Goal: Task Accomplishment & Management: Use online tool/utility

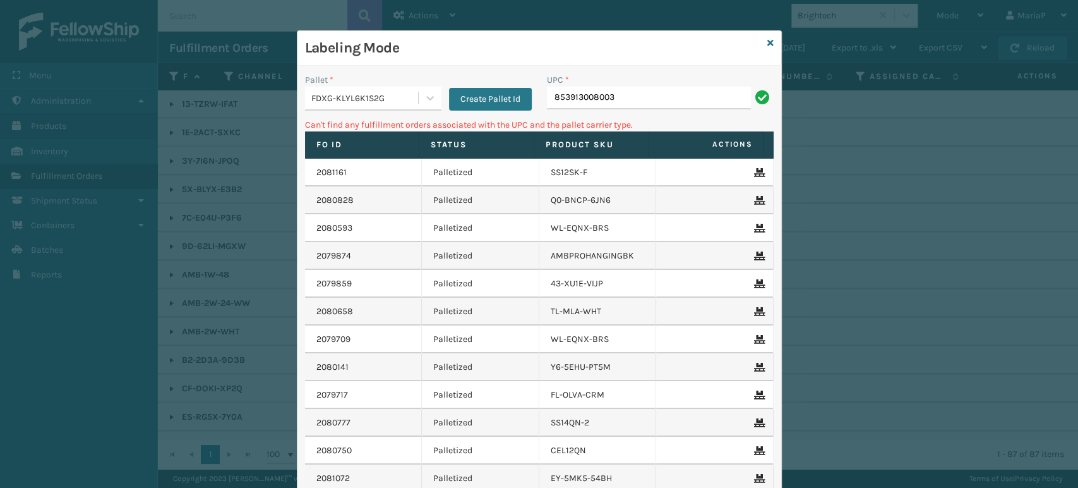
click at [382, 99] on div "FDXG-KLYL6K1S2G" at bounding box center [365, 98] width 108 height 13
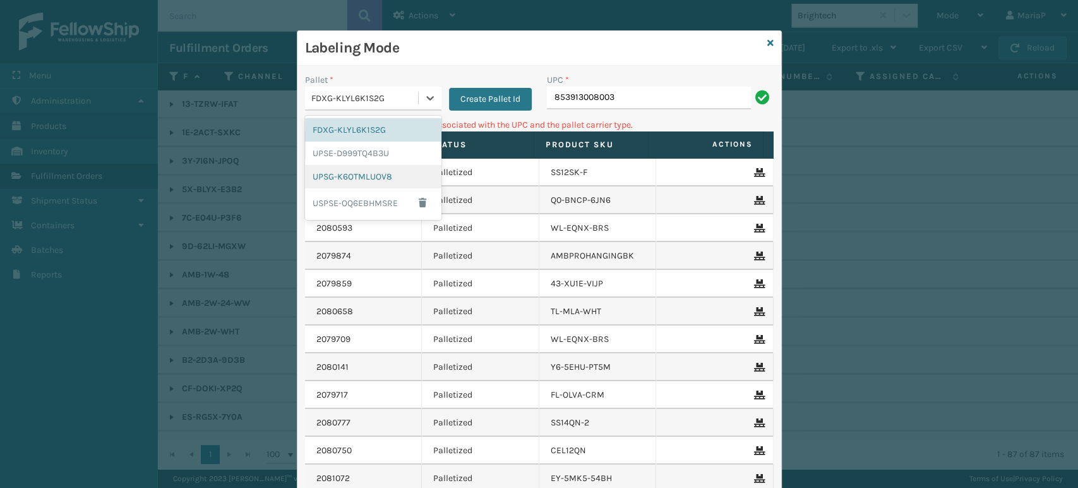
click at [389, 174] on div "UPSG-K6OTMLUOV8" at bounding box center [373, 176] width 136 height 23
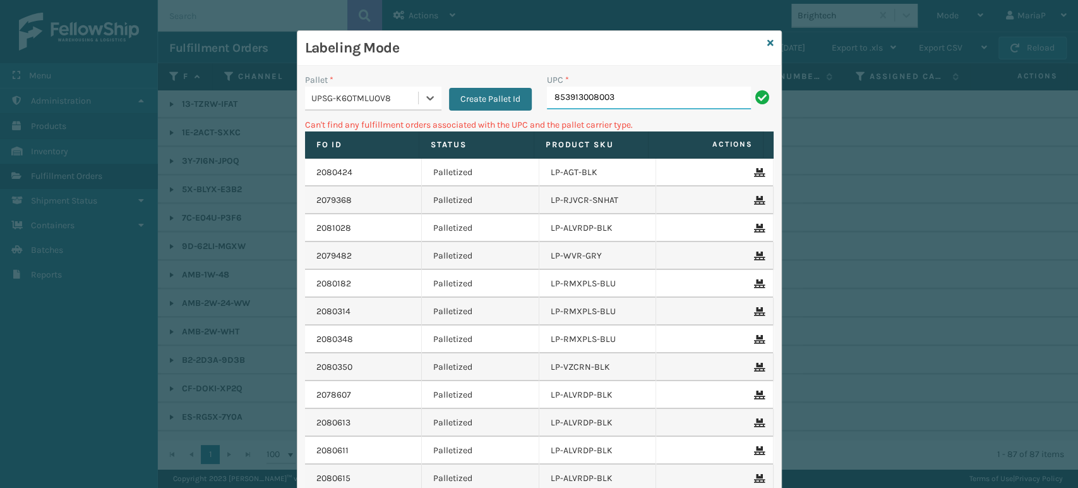
click at [613, 93] on input "853913008003" at bounding box center [649, 98] width 204 height 23
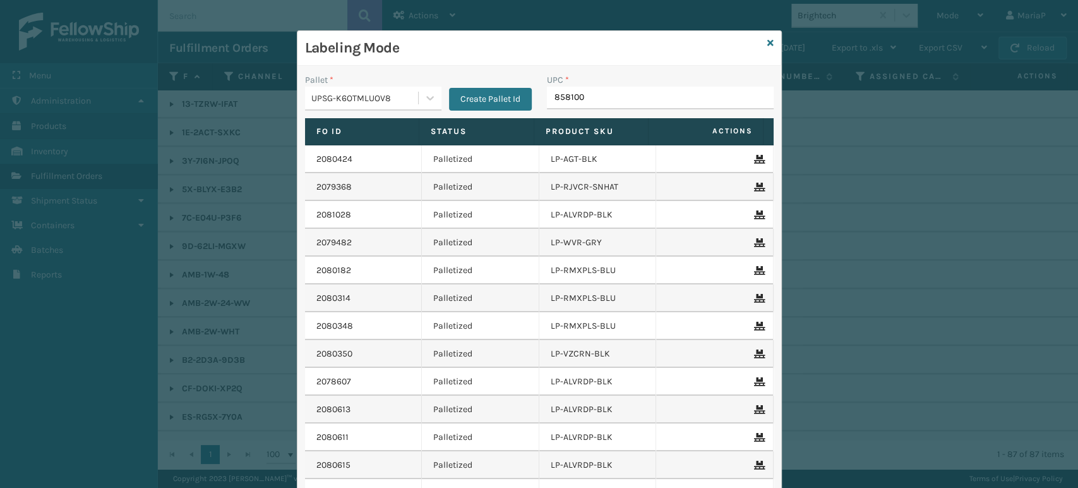
type input "8581000"
click at [632, 90] on input "UPC *" at bounding box center [660, 98] width 227 height 23
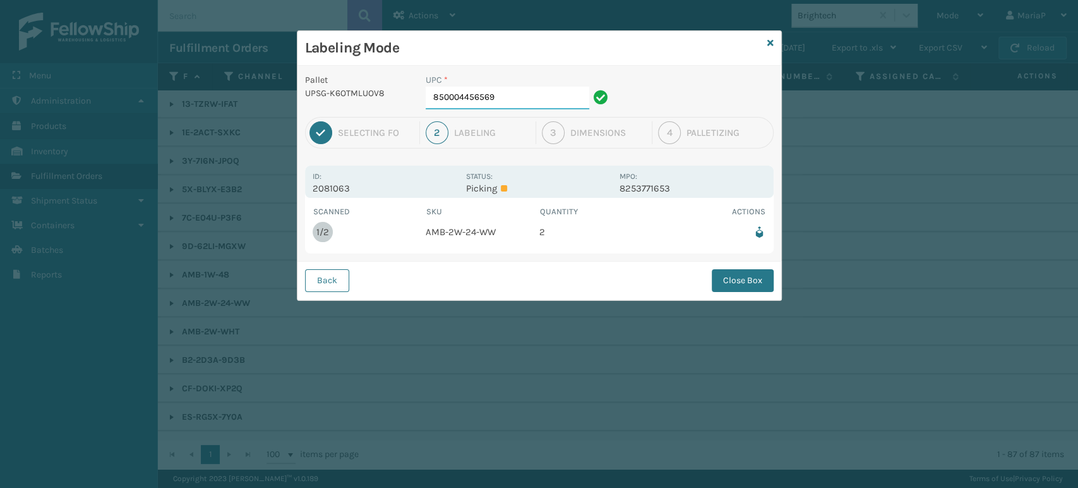
click at [526, 100] on input "850004456569" at bounding box center [508, 98] width 164 height 23
click at [748, 293] on div "Back Close Box" at bounding box center [539, 280] width 484 height 39
click at [740, 274] on button "Close Box" at bounding box center [743, 280] width 62 height 23
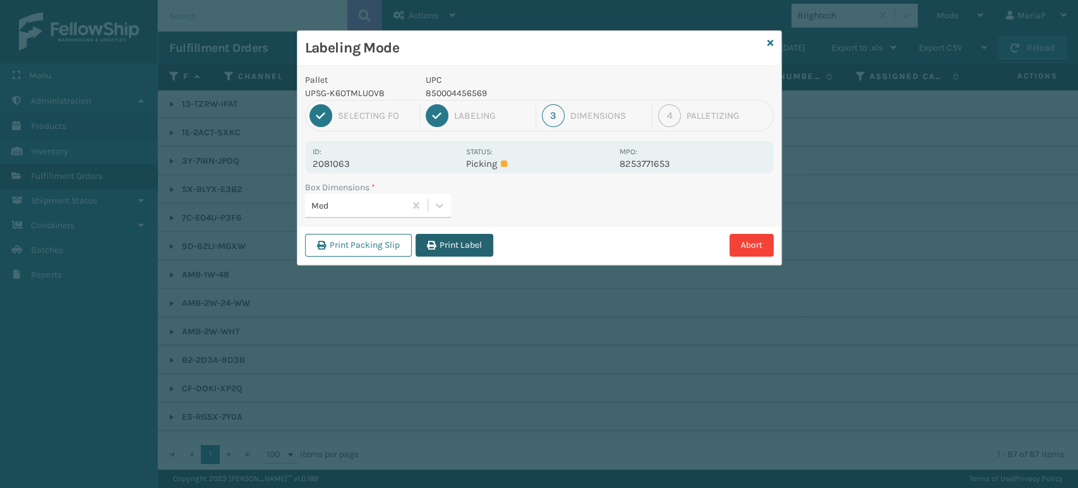
click at [460, 253] on button "Print Label" at bounding box center [455, 245] width 78 height 23
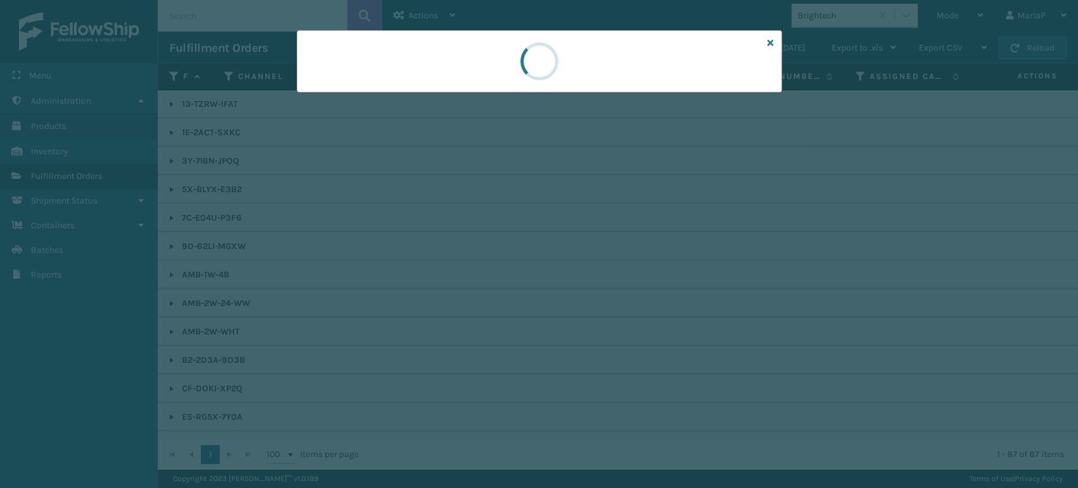
click at [462, 251] on div at bounding box center [539, 244] width 1078 height 488
drag, startPoint x: 462, startPoint y: 252, endPoint x: 455, endPoint y: 251, distance: 7.6
click at [463, 251] on div at bounding box center [539, 244] width 1078 height 488
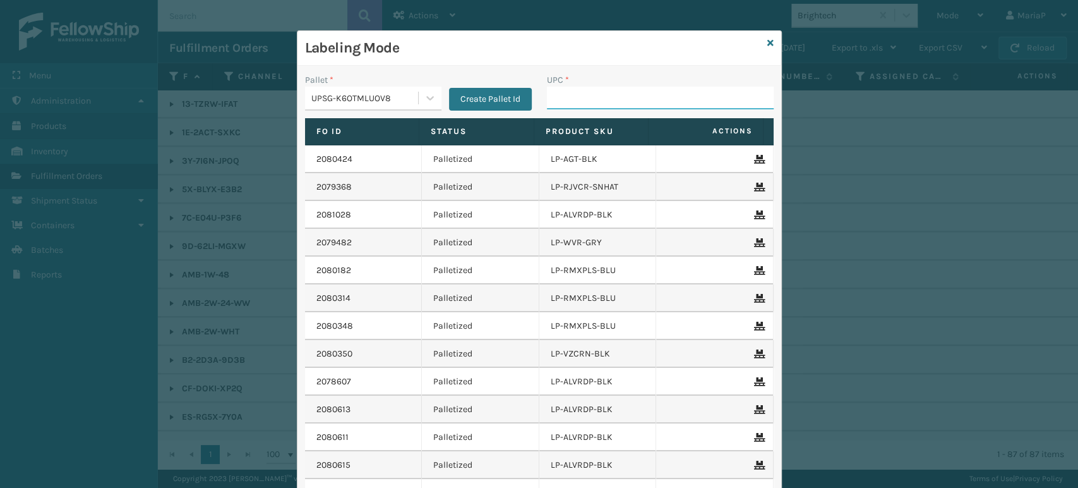
click at [604, 87] on input "UPC *" at bounding box center [660, 98] width 227 height 23
type input "85810000755"
type input "850012486664"
click at [562, 94] on input "UPC *" at bounding box center [660, 98] width 227 height 23
type input "85006"
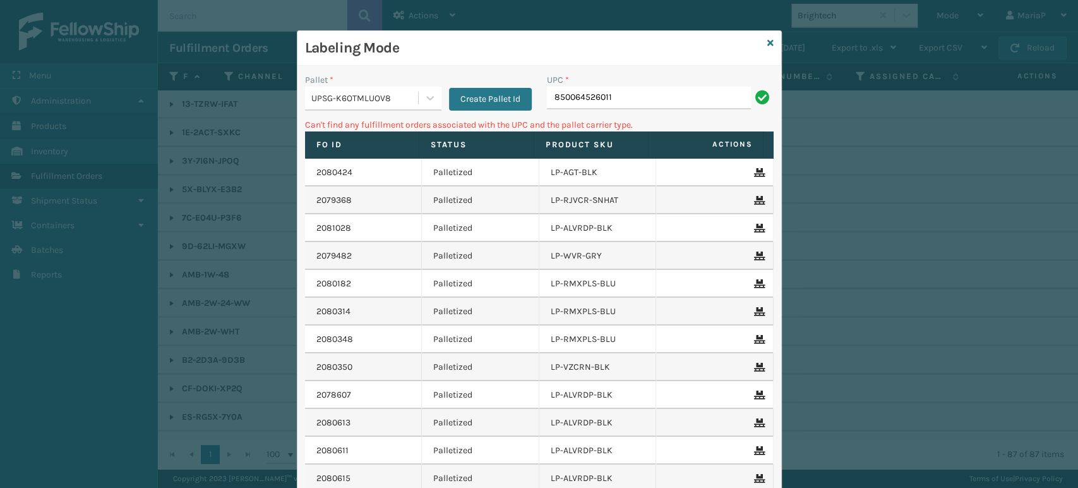
drag, startPoint x: 360, startPoint y: 100, endPoint x: 366, endPoint y: 112, distance: 13.6
click at [361, 99] on div "UPSG-K6OTMLUOV8" at bounding box center [365, 98] width 108 height 13
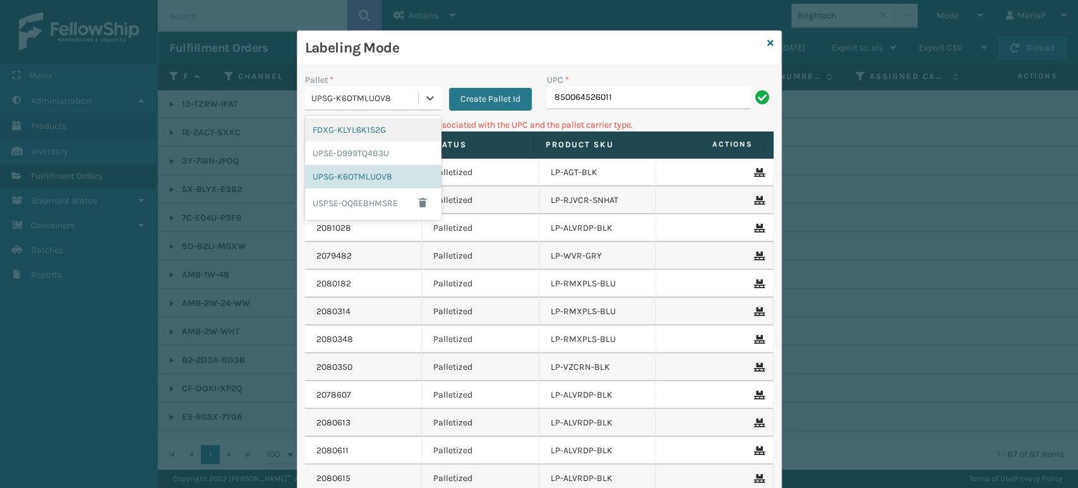
drag, startPoint x: 404, startPoint y: 130, endPoint x: 433, endPoint y: 123, distance: 29.9
click at [404, 130] on div "FDXG-KLYL6K1S2G" at bounding box center [373, 129] width 136 height 23
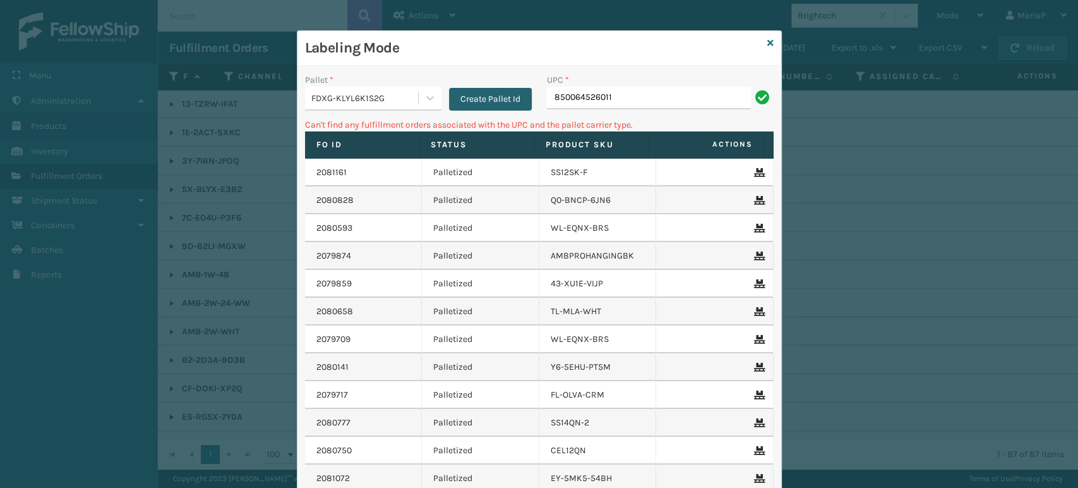
click at [521, 105] on button "Create Pallet Id" at bounding box center [490, 99] width 83 height 23
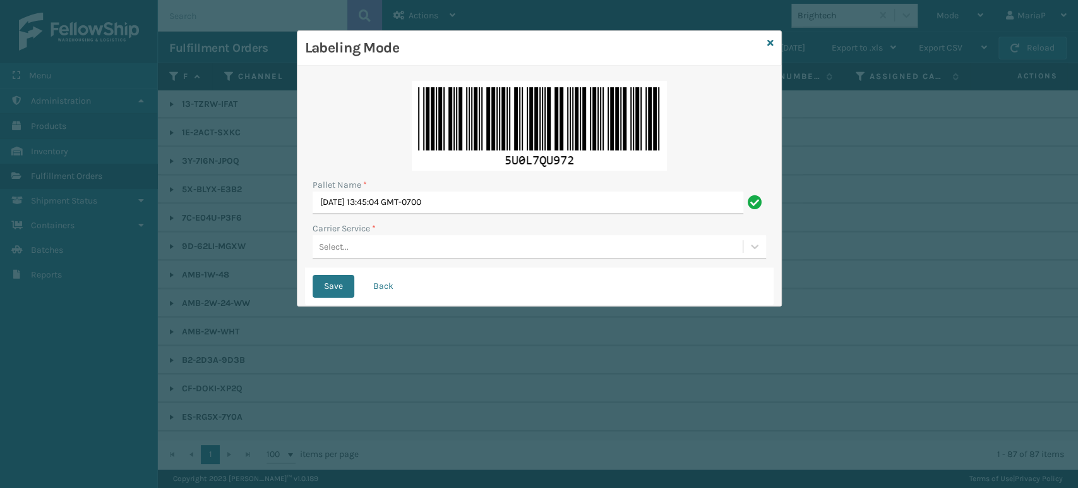
click at [553, 104] on img at bounding box center [539, 126] width 255 height 90
click at [381, 304] on div "Save Back" at bounding box center [539, 286] width 469 height 38
click at [382, 283] on button "Back" at bounding box center [383, 286] width 43 height 23
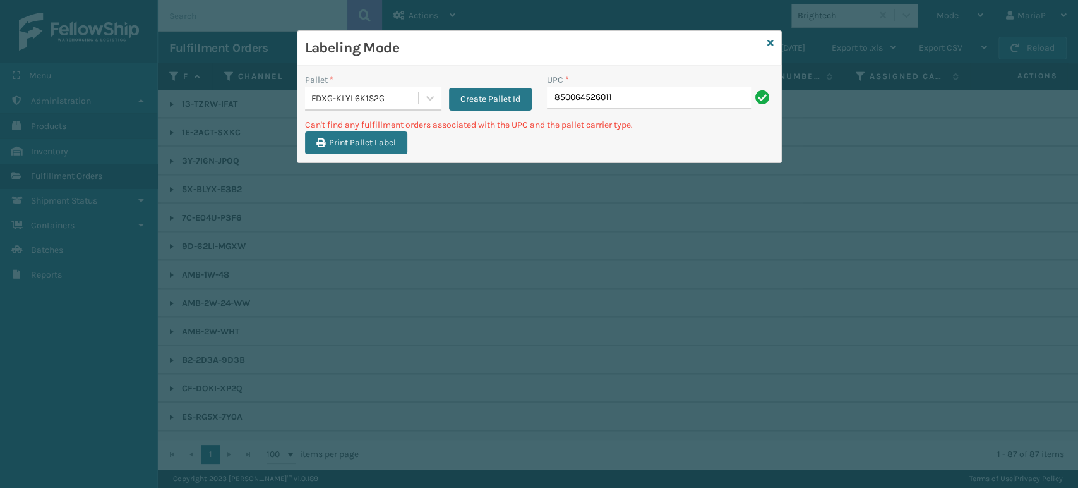
click at [618, 101] on input "850064526011" at bounding box center [649, 98] width 204 height 23
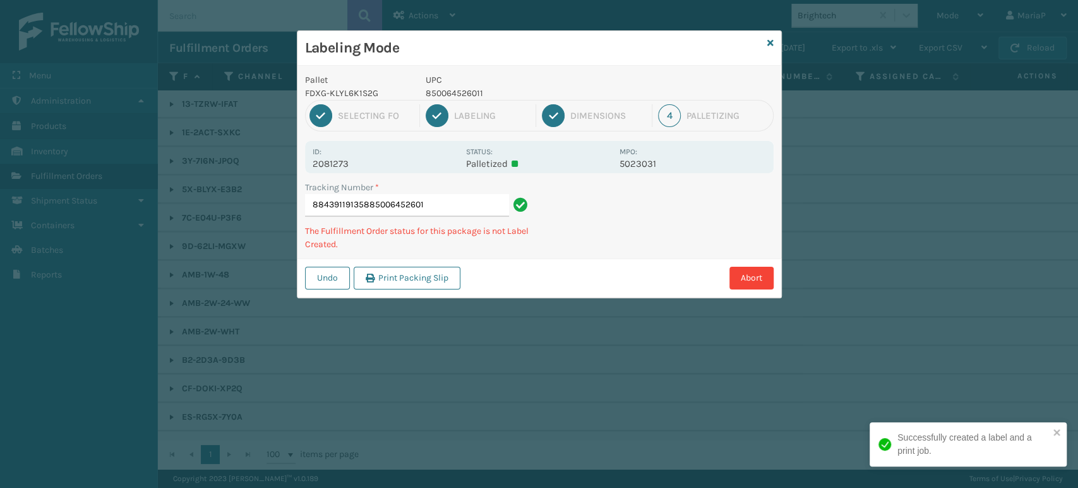
type input "884391191358850064526011"
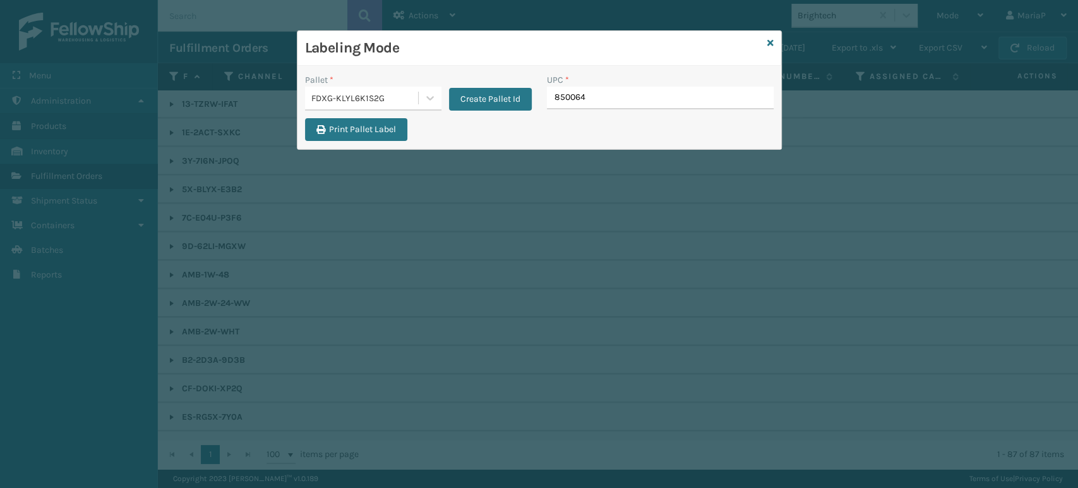
type input "8500645"
type input "850064"
type input "8500645"
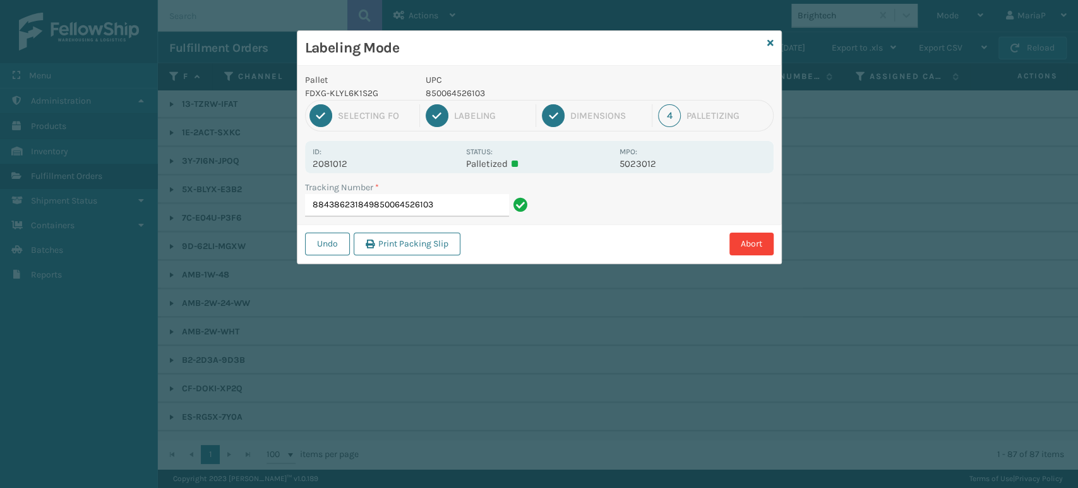
type input "884386231849850064526103"
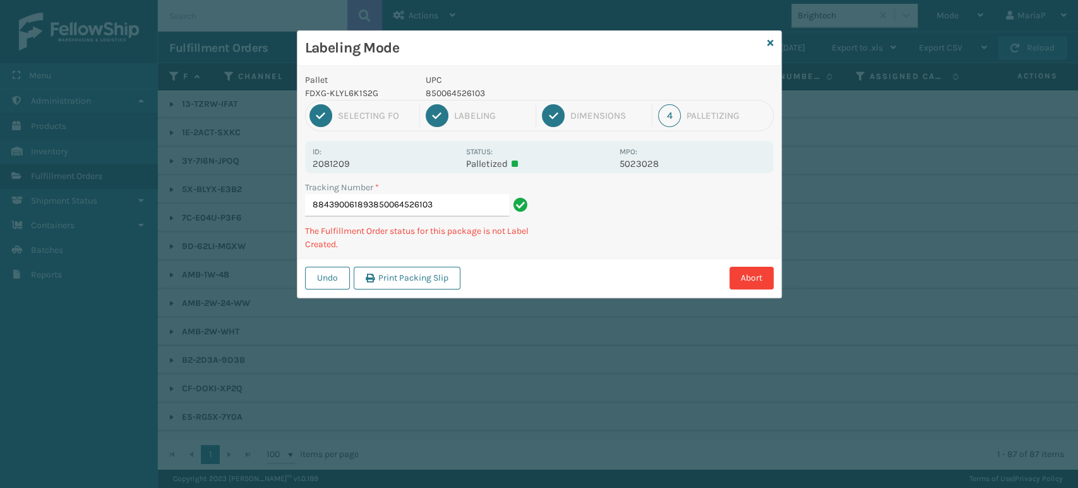
type input "884390061893850064526103"
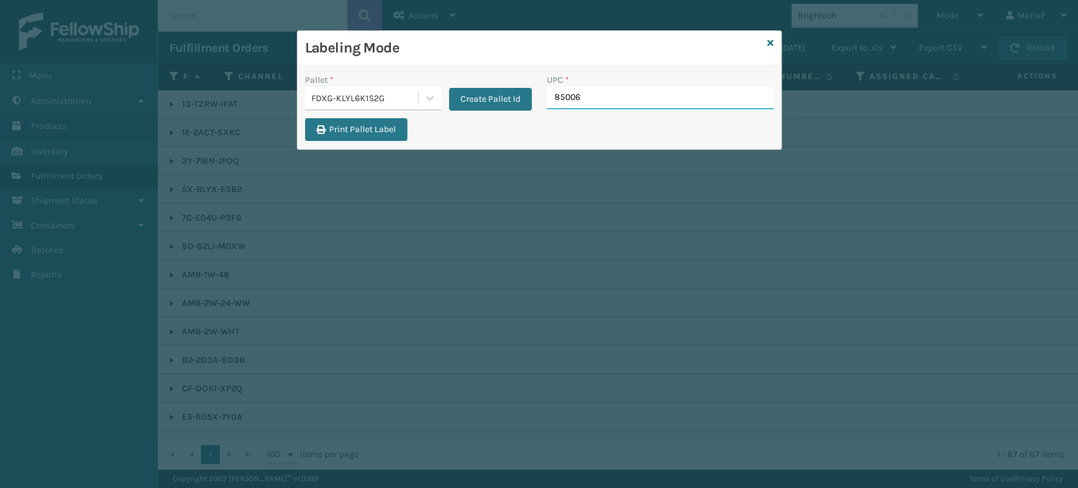
type input "850064"
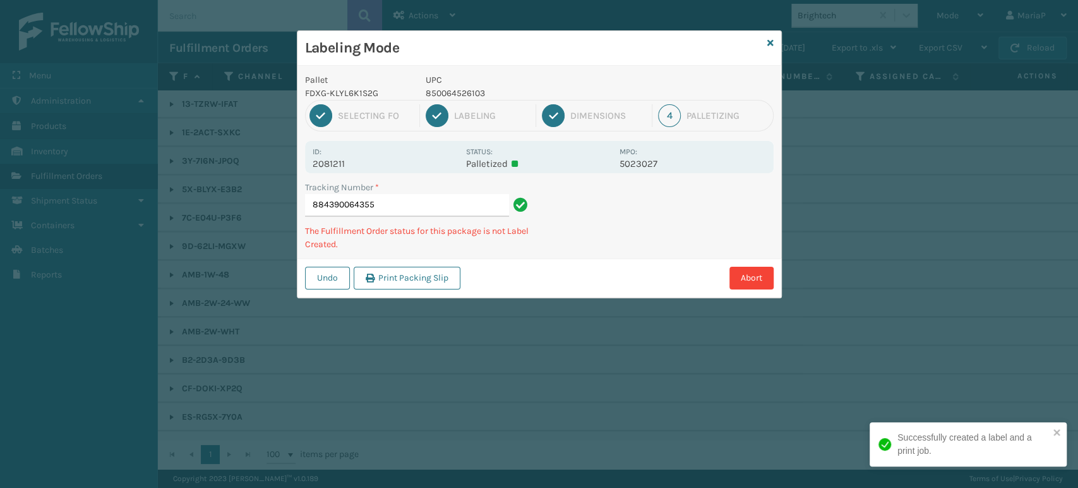
click at [462, 81] on p "UPC" at bounding box center [519, 79] width 186 height 13
click at [460, 88] on p "850064526103" at bounding box center [519, 93] width 186 height 13
copy p "850064526103"
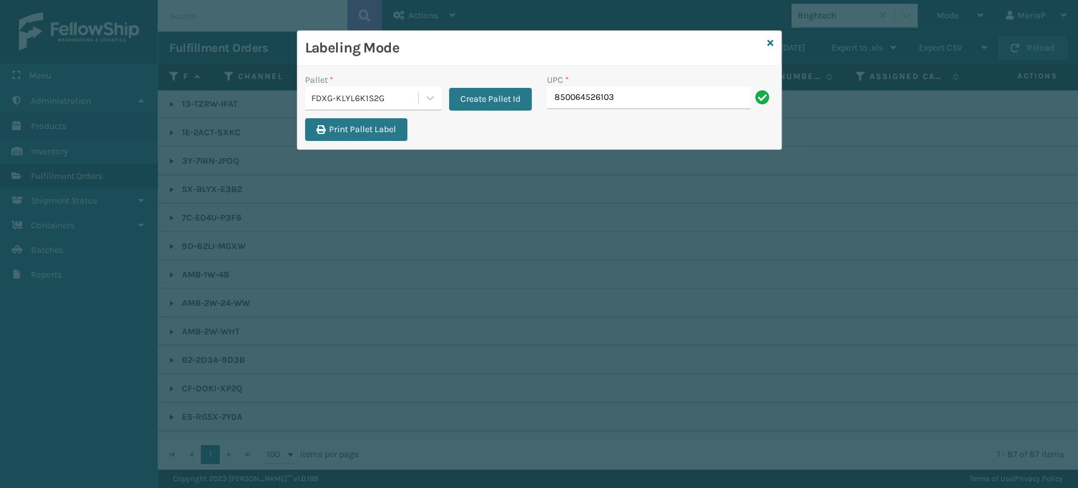
type input "850064526103"
paste input "850064526103"
type input "850064526103"
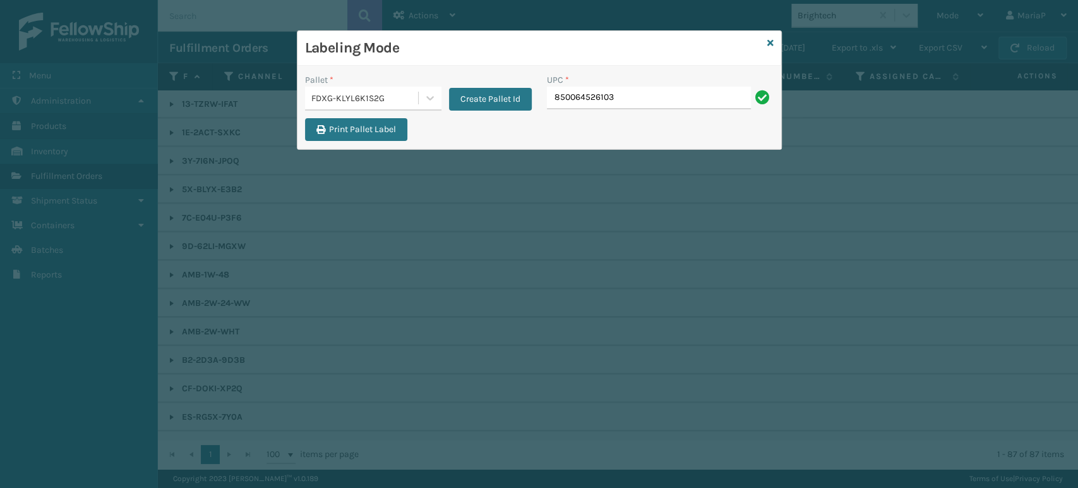
type input "850064526103"
click at [682, 79] on div "UPC *" at bounding box center [660, 79] width 227 height 13
click at [620, 87] on input "850064526103" at bounding box center [649, 98] width 204 height 23
type input "850064526103"
paste input "850064526103"
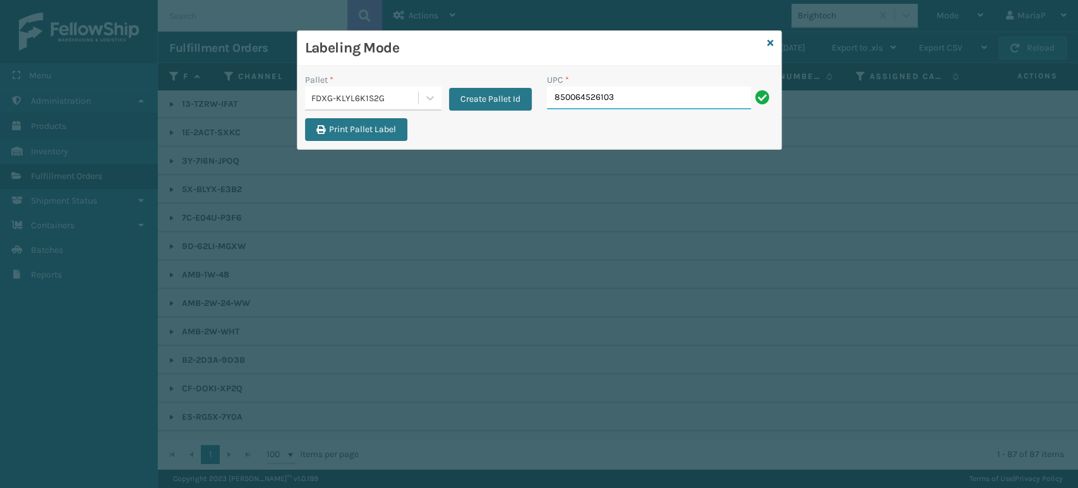
type input "850064526103"
click at [767, 44] on icon at bounding box center [770, 43] width 6 height 9
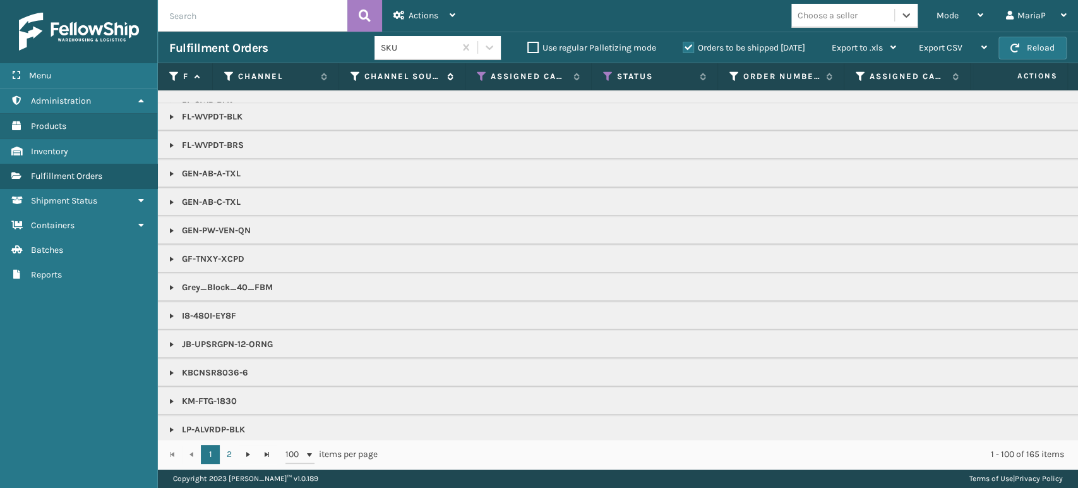
scroll to position [390, 0]
